Goal: Task Accomplishment & Management: Complete application form

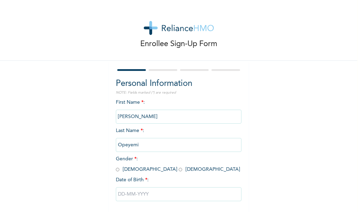
click at [179, 170] on input "radio" at bounding box center [180, 169] width 3 height 7
radio input "true"
click at [120, 189] on input "text" at bounding box center [179, 194] width 126 height 14
select select "7"
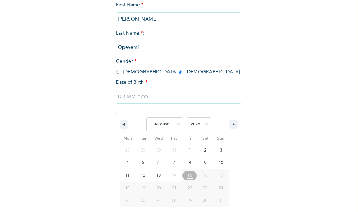
scroll to position [105, 0]
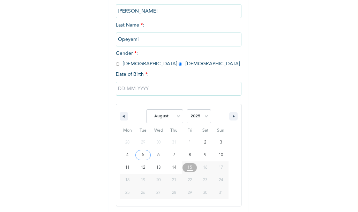
click at [167, 86] on input "text" at bounding box center [179, 89] width 126 height 14
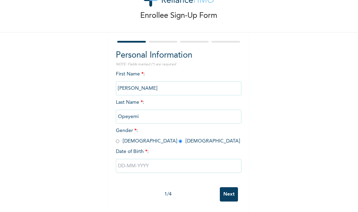
scroll to position [34, 0]
click at [144, 160] on input "text" at bounding box center [179, 166] width 126 height 14
select select "7"
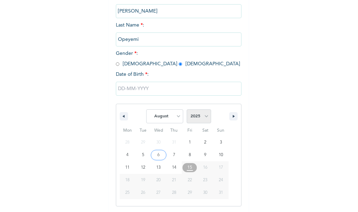
click at [191, 116] on select "2025 2024 2023 2022 2021 2020 2019 2018 2017 2016 2015 2014 2013 2012 2011 2010…" at bounding box center [199, 116] width 24 height 14
select select "2004"
click at [187, 110] on select "2025 2024 2023 2022 2021 2020 2019 2018 2017 2016 2015 2014 2013 2012 2011 2010…" at bounding box center [199, 116] width 24 height 14
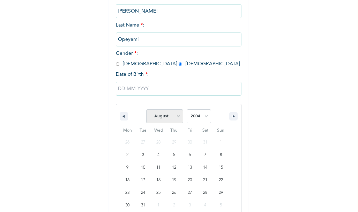
click at [165, 115] on select "January February March April May June July August September October November De…" at bounding box center [164, 116] width 37 height 14
select select "8"
click at [146, 110] on select "January February March April May June July August September October November De…" at bounding box center [164, 116] width 37 height 14
type input "[DATE]"
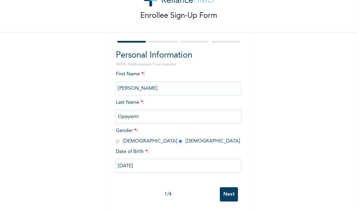
scroll to position [34, 0]
click at [220, 187] on input "Next" at bounding box center [229, 194] width 18 height 14
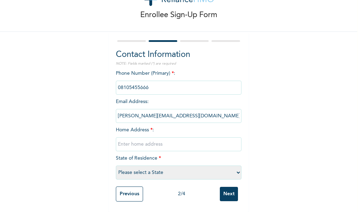
click at [155, 140] on input "text" at bounding box center [179, 144] width 126 height 14
click at [218, 139] on input "[STREET_ADDRESS][PERSON_NAME]" at bounding box center [179, 144] width 126 height 14
type input "[STREET_ADDRESS][PERSON_NAME]"
click at [196, 169] on select "Please select a State [PERSON_NAME] (FCT) [PERSON_NAME] Ibom [GEOGRAPHIC_DATA] …" at bounding box center [179, 173] width 126 height 14
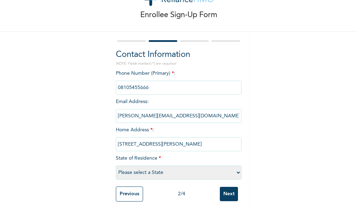
select select "25"
click at [116, 166] on select "Please select a State [PERSON_NAME] (FCT) [PERSON_NAME] Ibom [GEOGRAPHIC_DATA] …" at bounding box center [179, 173] width 126 height 14
click at [222, 187] on input "Next" at bounding box center [229, 194] width 18 height 14
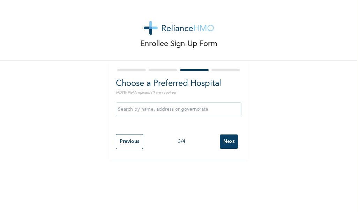
scroll to position [0, 0]
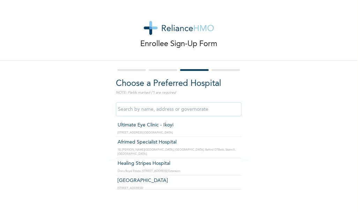
click at [203, 109] on input "text" at bounding box center [179, 109] width 126 height 14
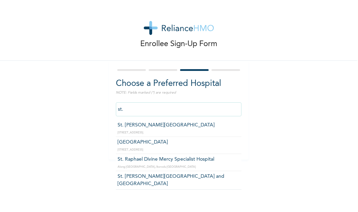
type input "St. [PERSON_NAME][GEOGRAPHIC_DATA] and [GEOGRAPHIC_DATA]"
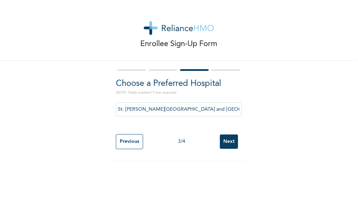
click at [226, 141] on input "Next" at bounding box center [229, 141] width 18 height 14
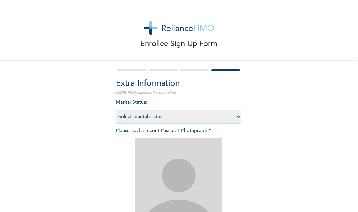
click at [184, 120] on select "Select marital status [DEMOGRAPHIC_DATA] Married [DEMOGRAPHIC_DATA] Widow/[DEMO…" at bounding box center [179, 117] width 126 height 14
select select "1"
click at [116, 110] on select "Select marital status [DEMOGRAPHIC_DATA] Married [DEMOGRAPHIC_DATA] Widow/[DEMO…" at bounding box center [179, 117] width 126 height 14
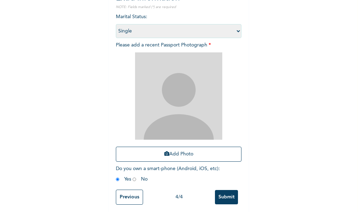
scroll to position [94, 0]
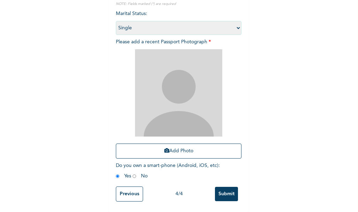
click at [220, 187] on input "Submit" at bounding box center [226, 194] width 23 height 14
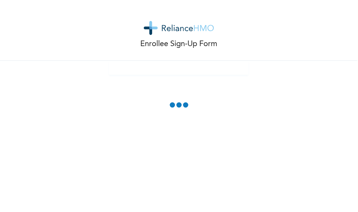
scroll to position [0, 0]
